Goal: Information Seeking & Learning: Learn about a topic

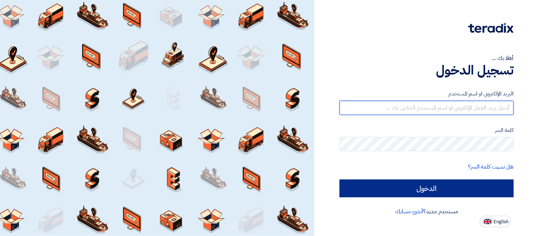
type input "n.essam@vndro.com"
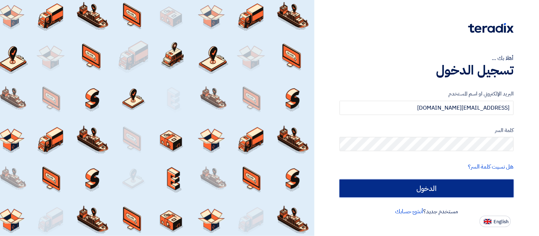
click at [420, 182] on input "الدخول" at bounding box center [427, 189] width 174 height 18
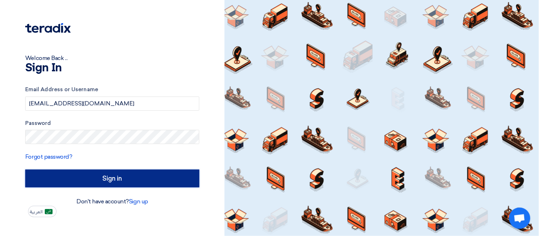
type input "Sign in"
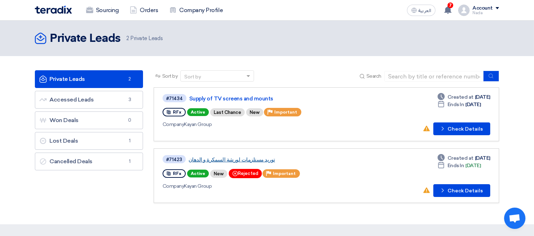
click at [216, 158] on link "توريد مستلزمات لورشة السمكرة و الدهان" at bounding box center [277, 160] width 178 height 6
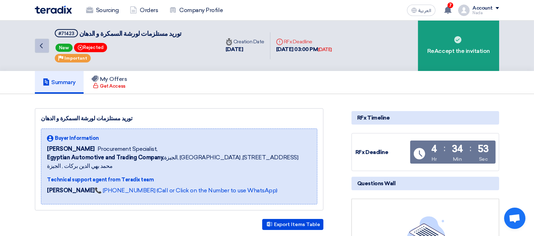
click at [42, 42] on icon "Back" at bounding box center [41, 46] width 9 height 9
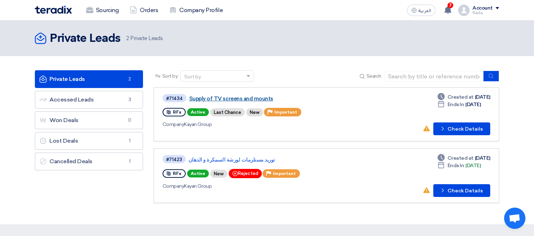
click at [236, 98] on link "Supply of TV screens and mounts" at bounding box center [278, 99] width 178 height 6
